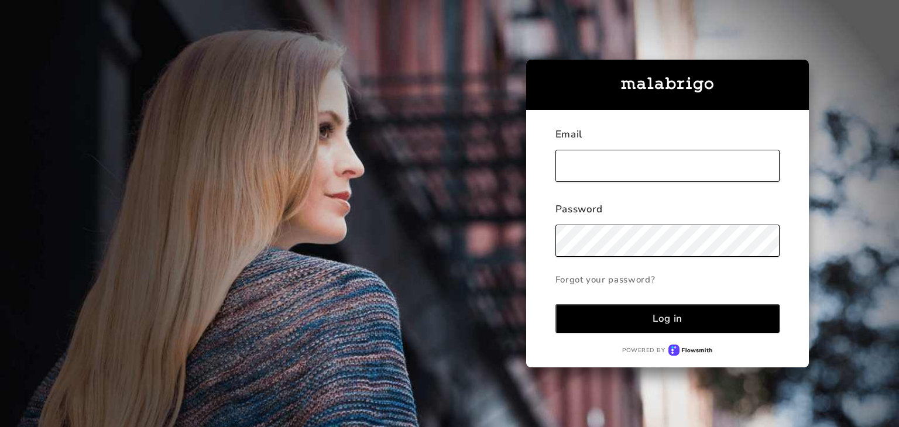
type input "[PERSON_NAME][EMAIL_ADDRESS][DOMAIN_NAME]"
click at [655, 317] on div "Log in" at bounding box center [668, 318] width 30 height 13
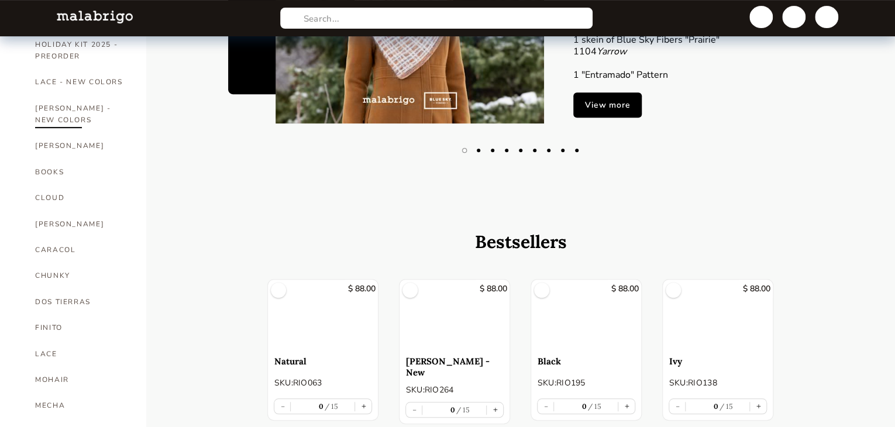
scroll to position [281, 0]
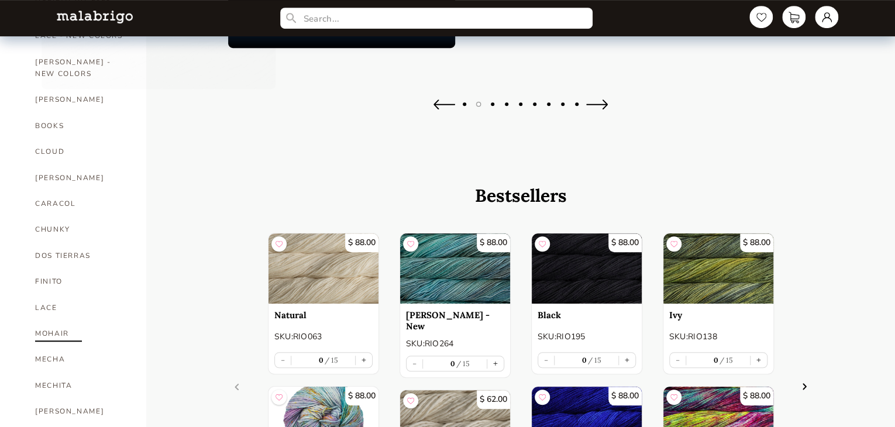
click at [47, 321] on link "MOHAIR" at bounding box center [82, 334] width 94 height 26
select select "INDEX"
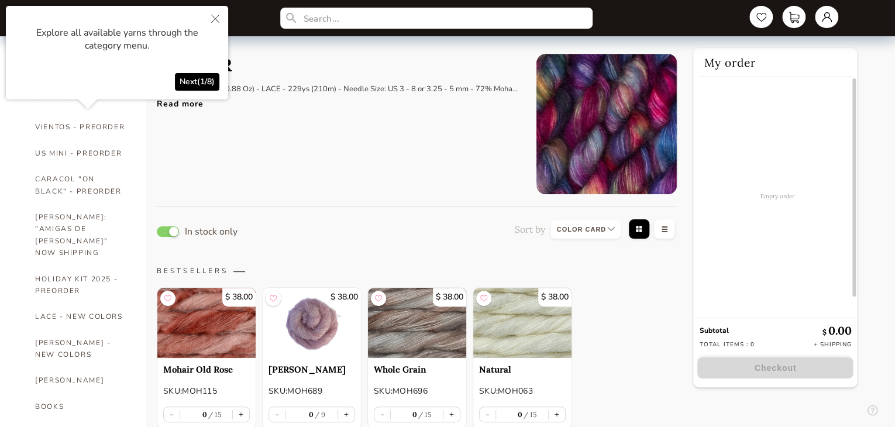
click at [214, 13] on button "Close" at bounding box center [215, 20] width 26 height 28
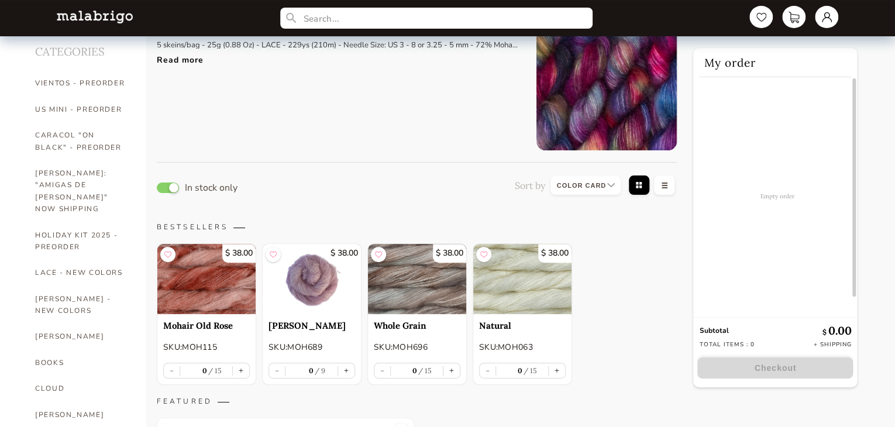
scroll to position [47, 0]
